Goal: Ask a question

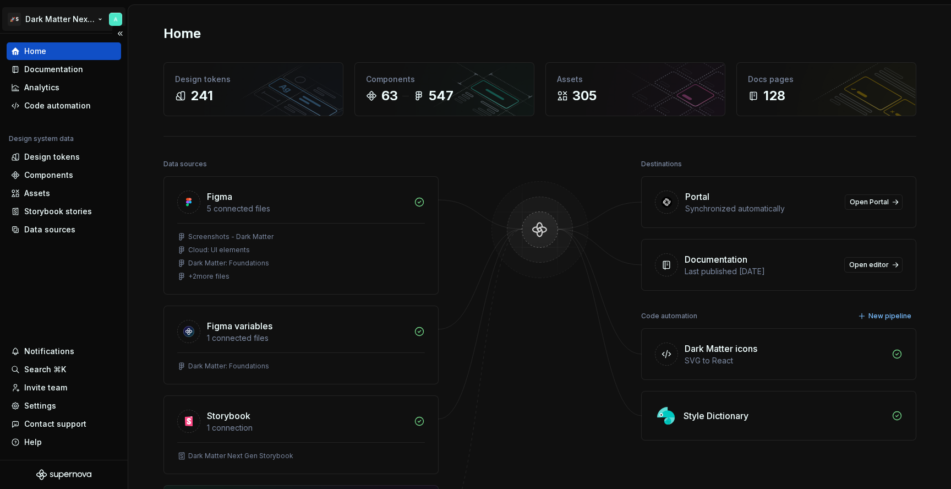
click at [69, 20] on html "🚀S Dark Matter Next Gen Home Documentation Analytics Code automation Design sys…" at bounding box center [475, 244] width 951 height 489
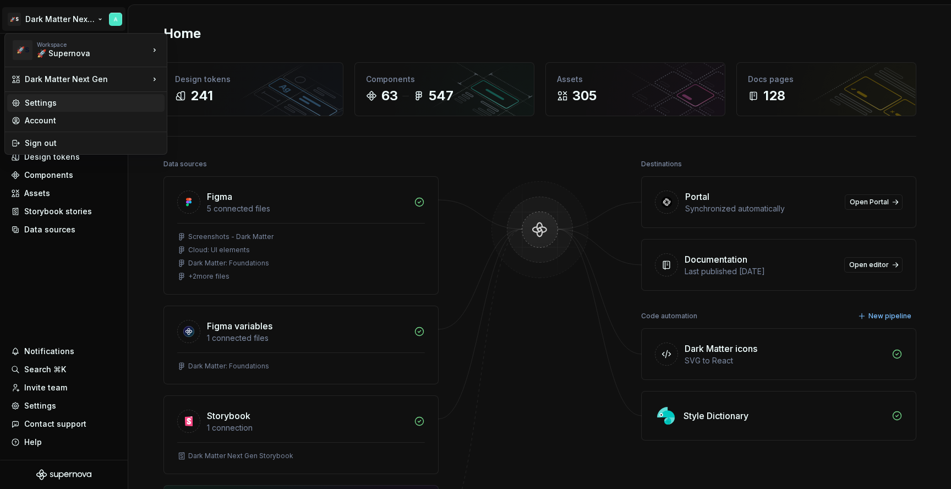
click at [65, 106] on div "Settings" at bounding box center [92, 102] width 135 height 11
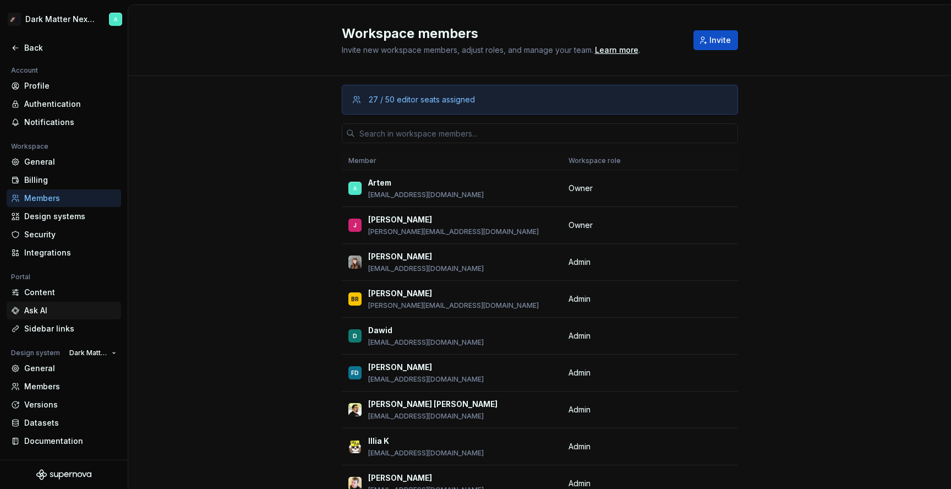
click at [43, 310] on div "Ask AI" at bounding box center [70, 310] width 92 height 11
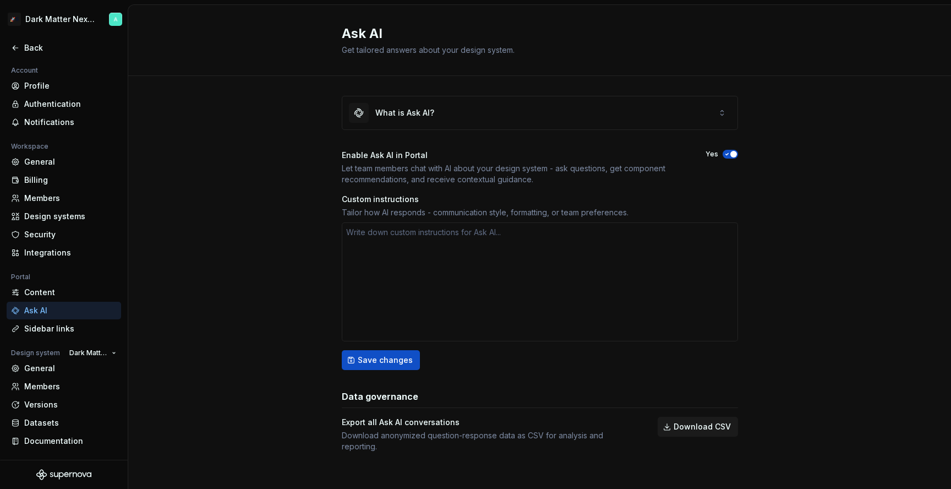
type textarea "*"
